Goal: Obtain resource: Download file/media

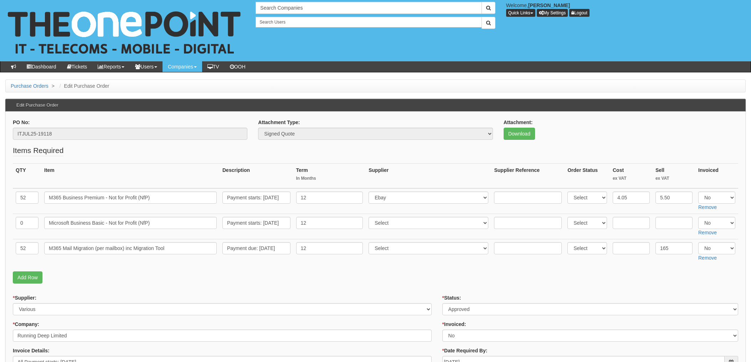
scroll to position [45, 0]
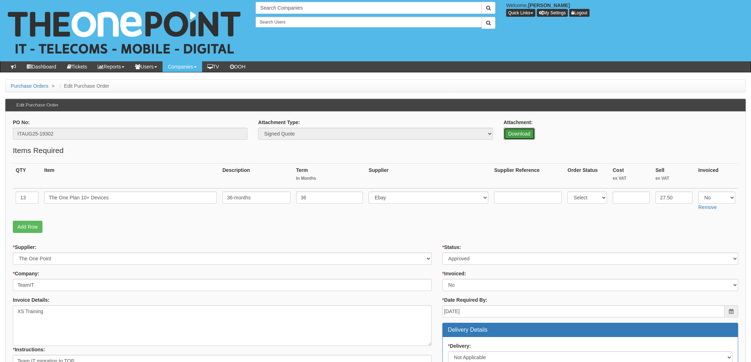
click at [517, 132] on link "Download" at bounding box center [519, 134] width 31 height 12
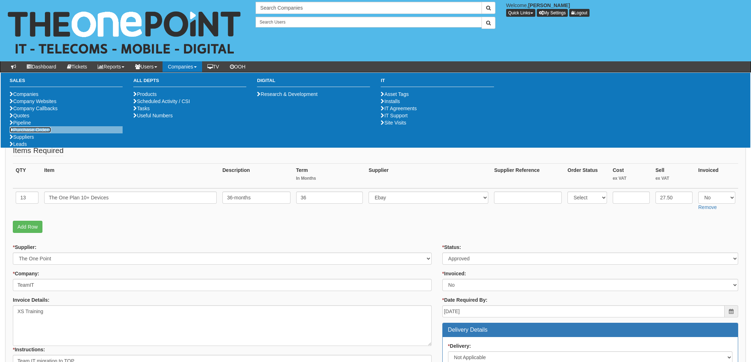
click at [37, 133] on link "Purchase Orders" at bounding box center [30, 130] width 41 height 6
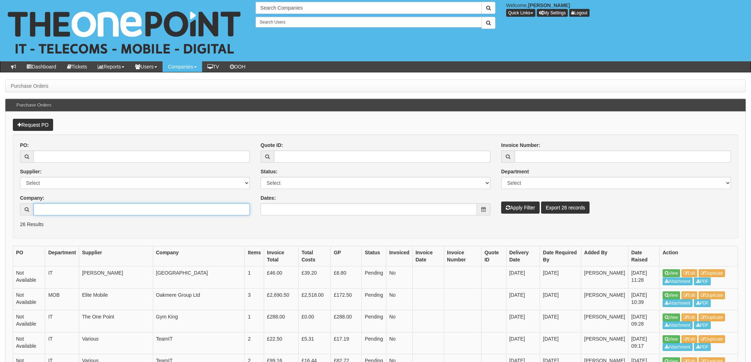
click at [65, 213] on input "Company:" at bounding box center [142, 209] width 216 height 12
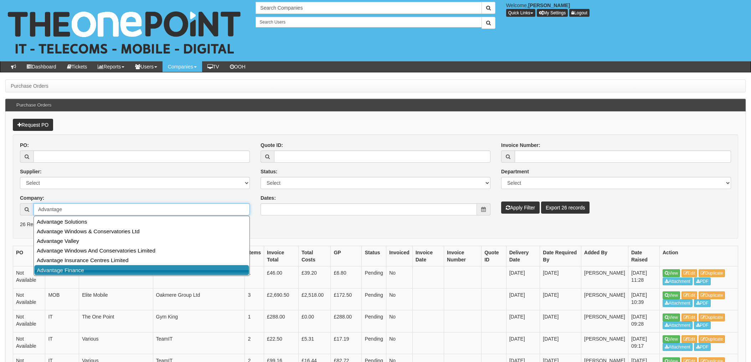
click at [76, 271] on link "Advantage Finance" at bounding box center [141, 270] width 215 height 10
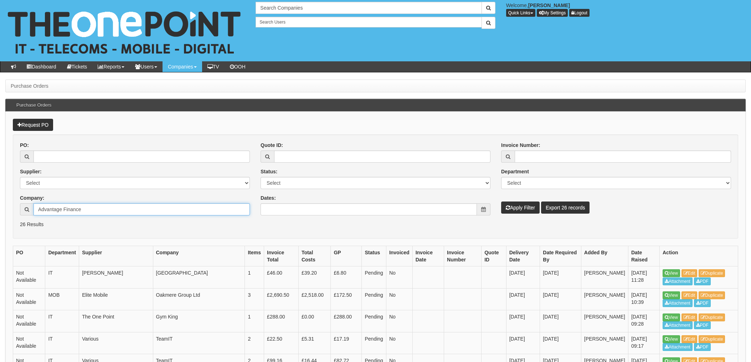
type input "Advantage Finance"
click at [520, 207] on button "Apply Filter" at bounding box center [520, 207] width 39 height 12
